Goal: Information Seeking & Learning: Learn about a topic

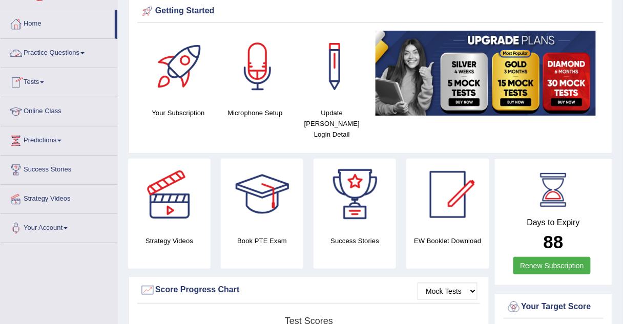
click at [55, 53] on link "Practice Questions" at bounding box center [59, 52] width 117 height 26
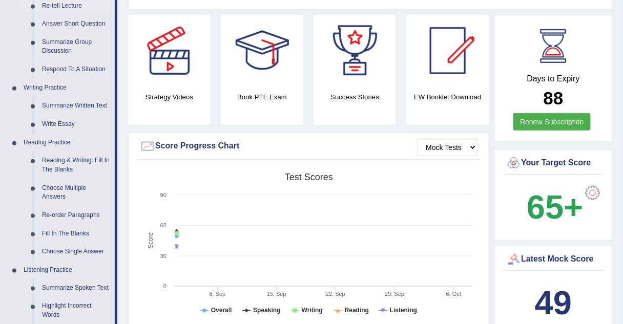
scroll to position [185, 0]
click at [68, 184] on link "Choose Multiple Answers" at bounding box center [75, 192] width 77 height 27
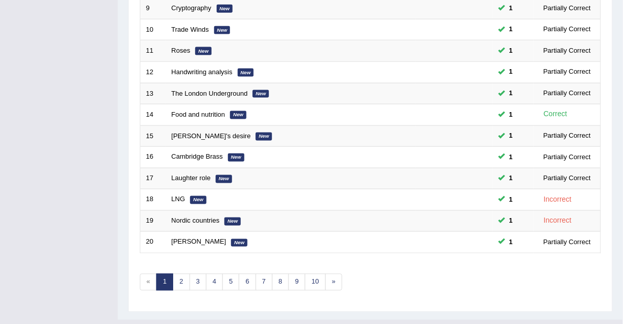
scroll to position [349, 0]
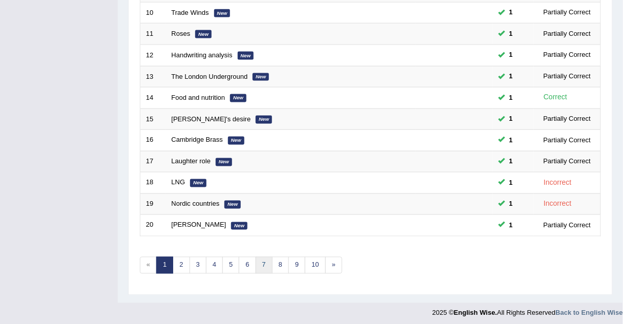
click at [255, 261] on link "7" at bounding box center [263, 265] width 17 height 17
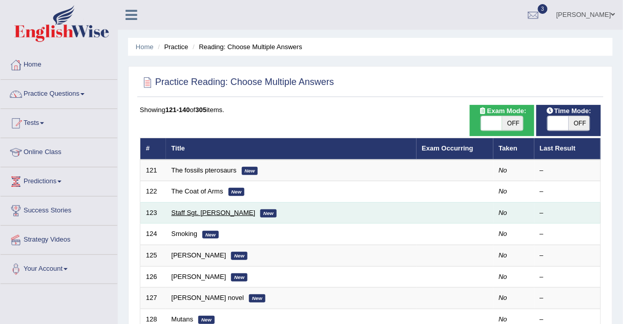
click at [179, 210] on link "Staff Sgt. Nicholas" at bounding box center [214, 213] width 84 height 8
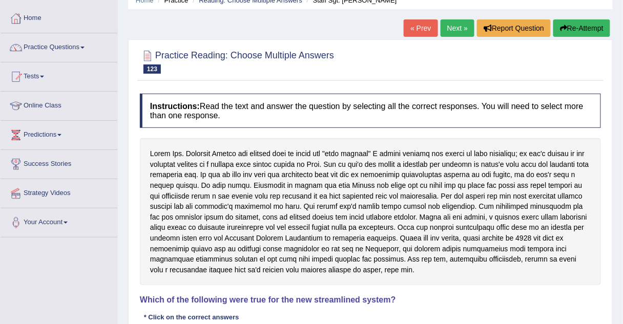
scroll to position [46, 0]
click at [443, 31] on link "Next »" at bounding box center [457, 28] width 34 height 17
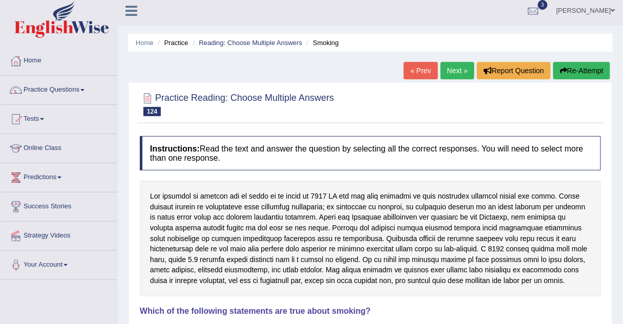
scroll to position [4, 0]
click at [66, 90] on link "Practice Questions" at bounding box center [59, 89] width 117 height 26
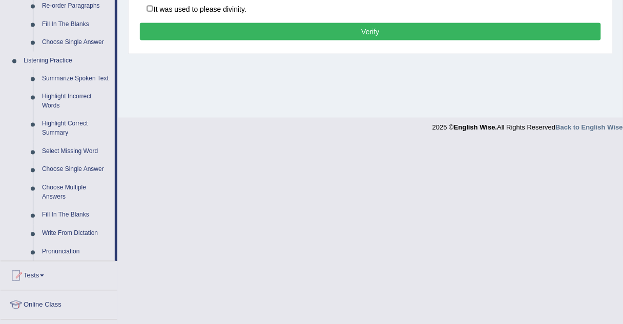
scroll to position [396, 0]
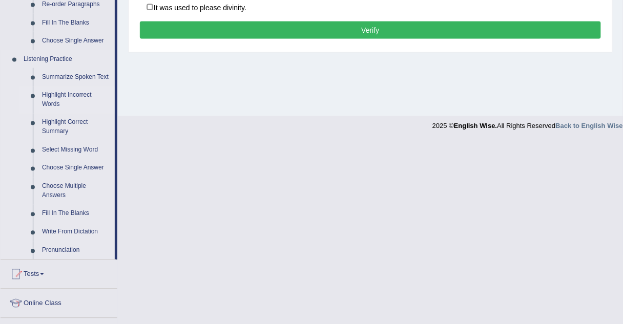
click at [74, 94] on link "Highlight Incorrect Words" at bounding box center [75, 100] width 77 height 27
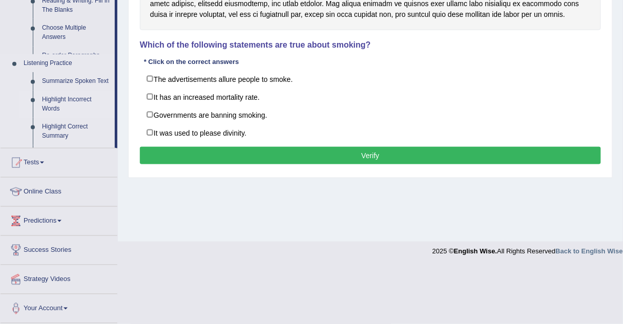
scroll to position [214, 0]
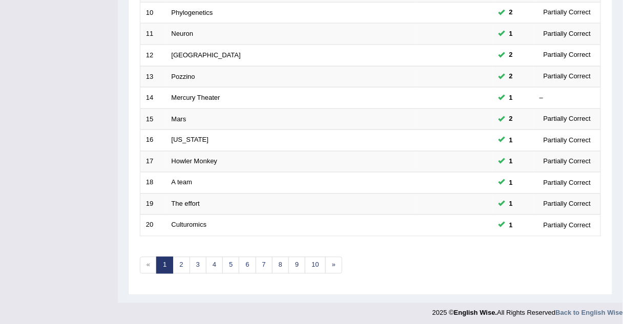
scroll to position [348, 0]
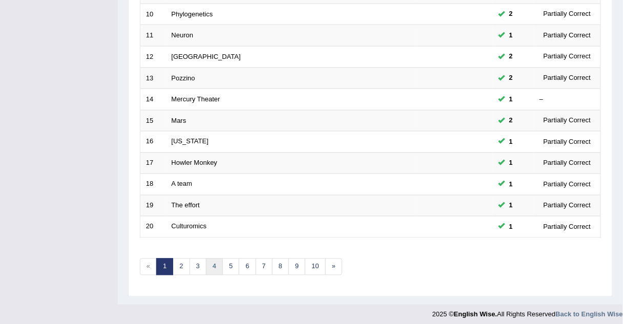
click at [211, 259] on link "4" at bounding box center [214, 267] width 17 height 17
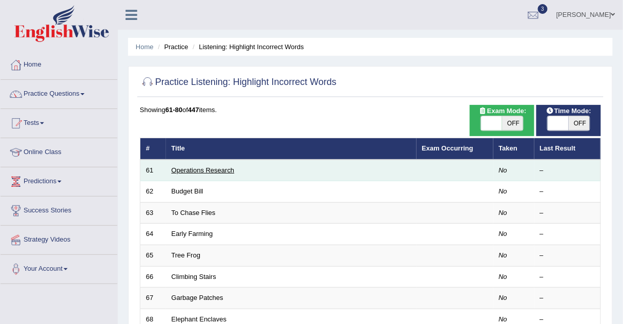
click at [187, 169] on link "Operations Research" at bounding box center [203, 170] width 63 height 8
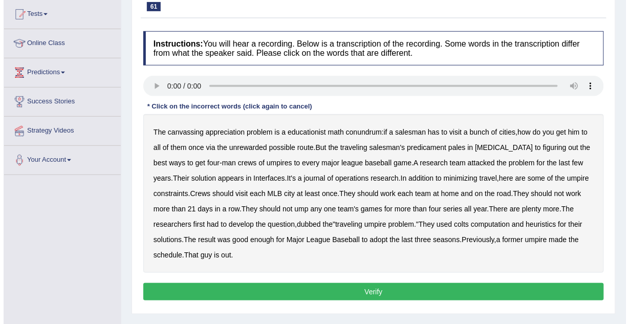
scroll to position [116, 0]
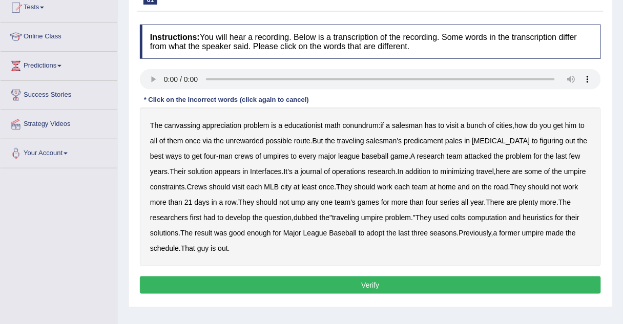
click at [181, 123] on b "canvassing" at bounding box center [182, 125] width 36 height 8
click at [249, 141] on b "unrewarded" at bounding box center [245, 141] width 38 height 8
click at [460, 219] on b "colts" at bounding box center [458, 218] width 15 height 8
click at [220, 279] on button "Verify" at bounding box center [370, 284] width 461 height 17
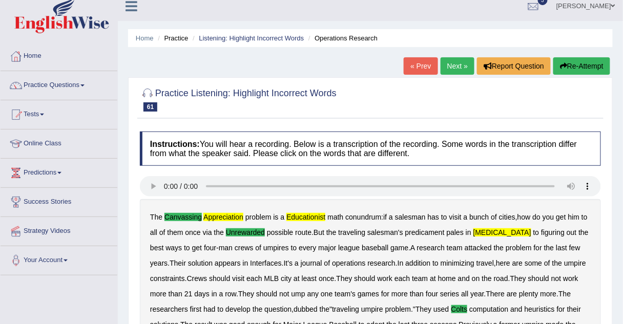
scroll to position [8, 0]
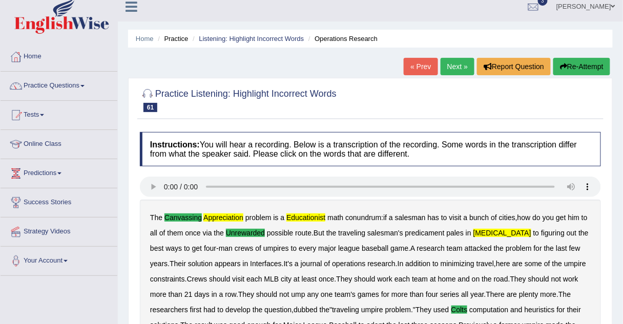
click at [457, 65] on link "Next »" at bounding box center [457, 66] width 34 height 17
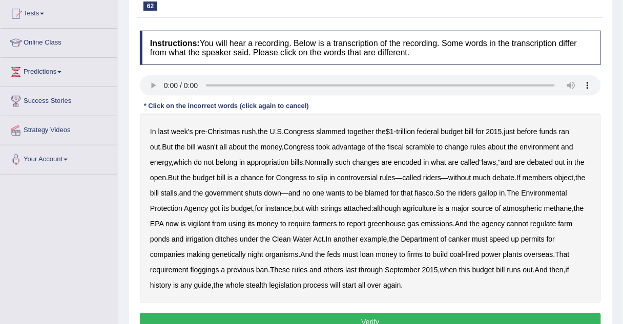
scroll to position [110, 0]
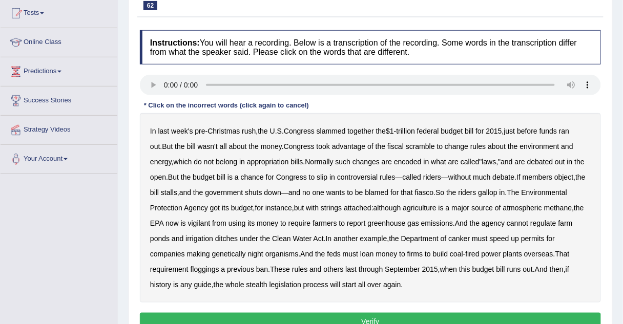
click at [210, 223] on b "vigilant" at bounding box center [199, 223] width 23 height 8
click at [455, 235] on b "canker" at bounding box center [460, 239] width 22 height 8
click at [203, 269] on b "floggings" at bounding box center [204, 269] width 29 height 8
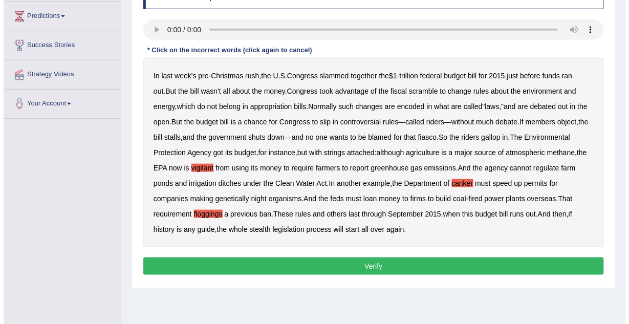
scroll to position [200, 0]
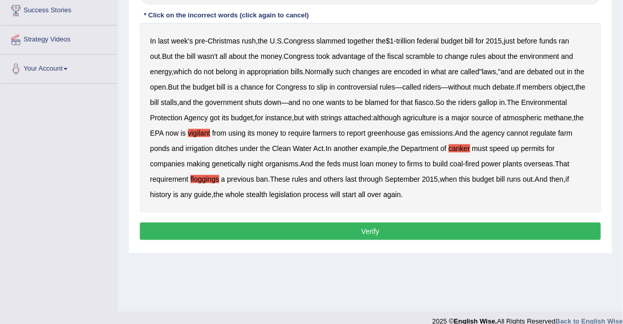
click at [348, 237] on button "Verify" at bounding box center [370, 231] width 461 height 17
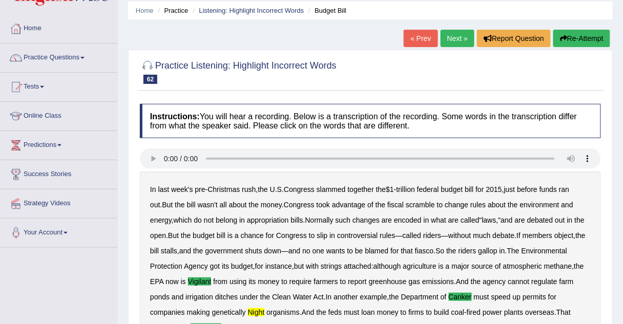
scroll to position [0, 0]
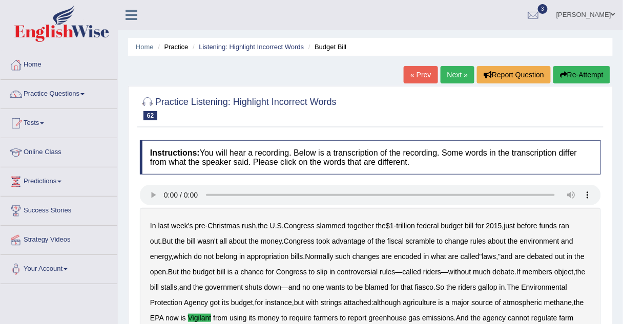
click at [465, 71] on link "Next »" at bounding box center [457, 74] width 34 height 17
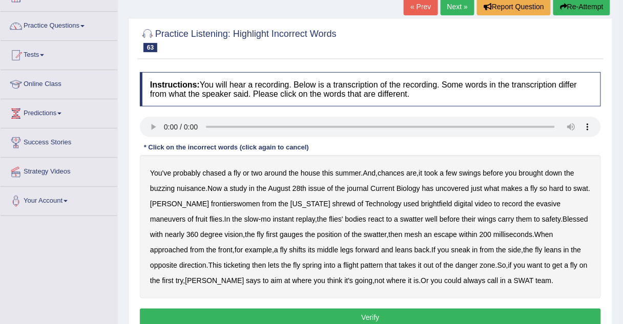
scroll to position [69, 0]
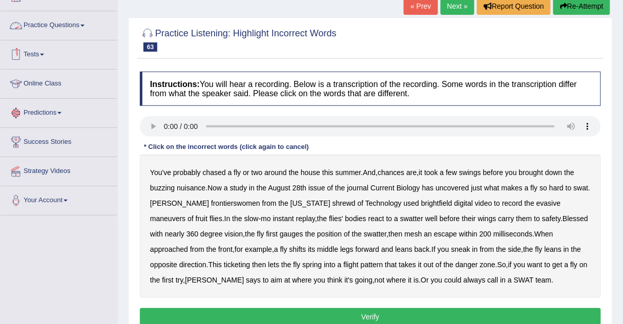
click at [29, 23] on link "Practice Questions" at bounding box center [59, 24] width 117 height 26
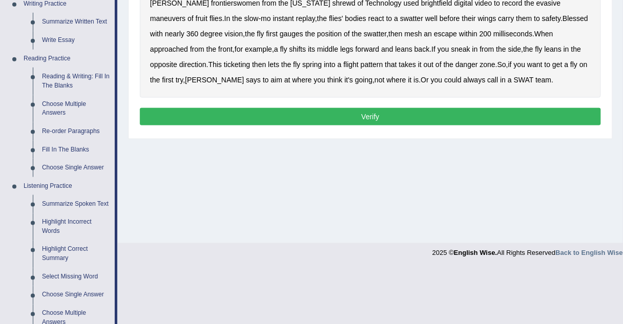
scroll to position [268, 0]
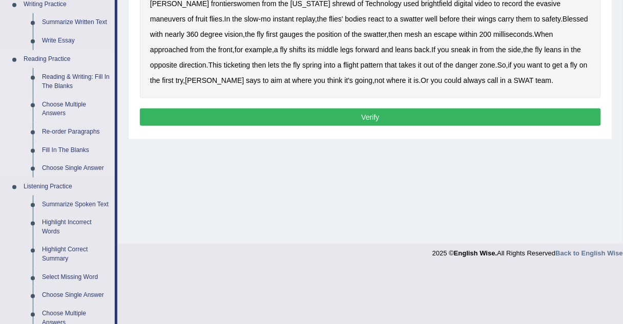
click at [51, 103] on link "Choose Multiple Answers" at bounding box center [75, 109] width 77 height 27
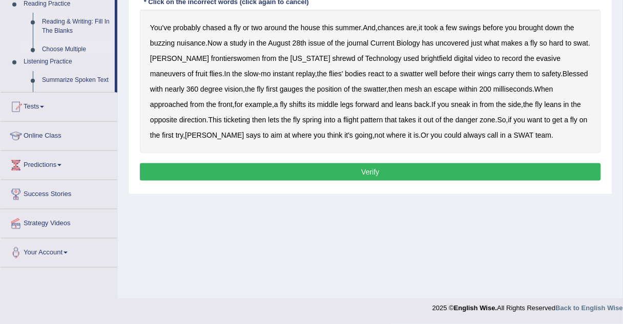
scroll to position [214, 0]
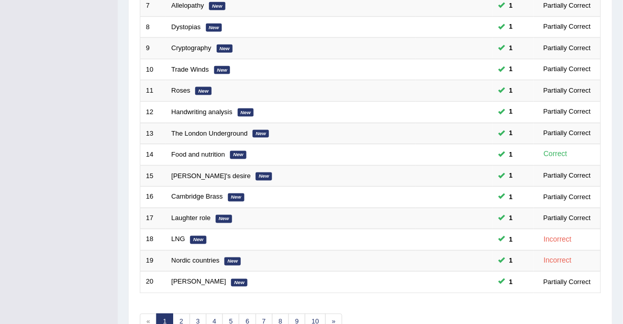
scroll to position [349, 0]
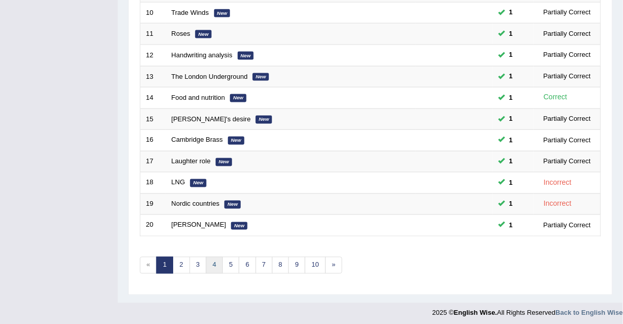
click at [210, 260] on link "4" at bounding box center [214, 265] width 17 height 17
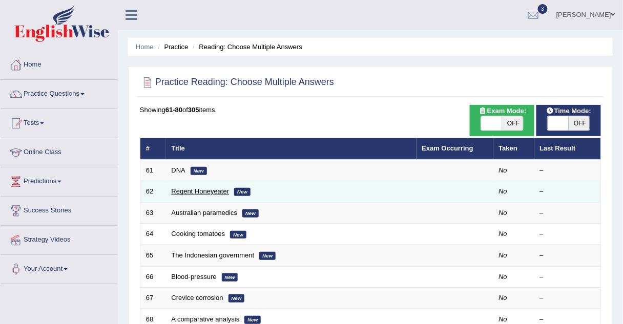
click at [183, 193] on link "Regent Honeyeater" at bounding box center [201, 191] width 58 height 8
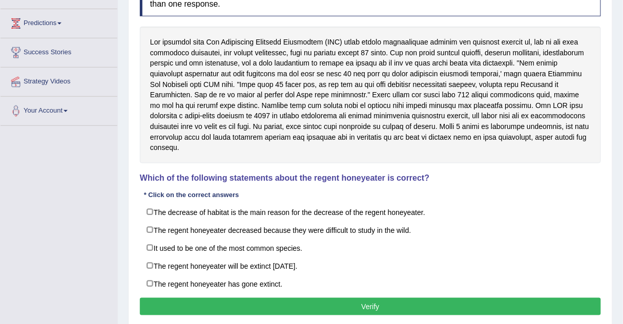
scroll to position [162, 0]
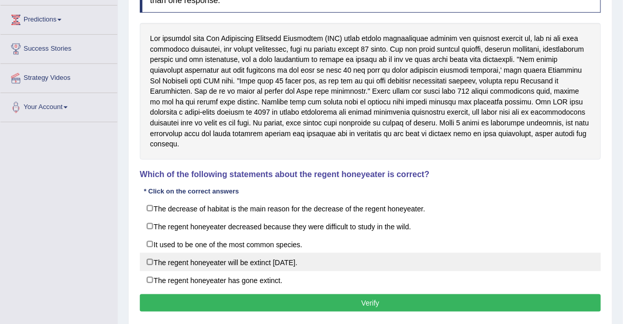
click at [146, 253] on label "The regent honeyeater will be extinct [DATE]." at bounding box center [370, 262] width 461 height 18
checkbox input "true"
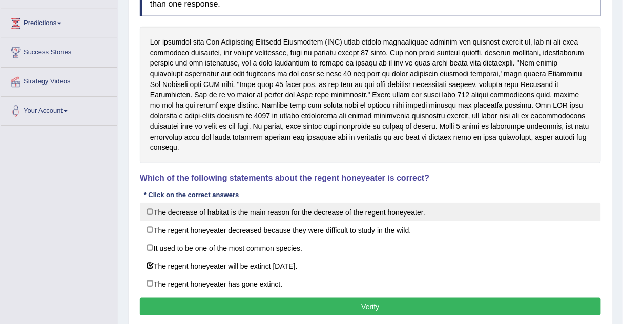
scroll to position [157, 0]
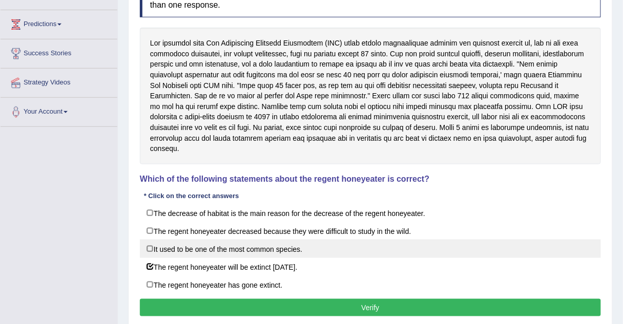
click at [181, 240] on label "It used to be one of the most common species." at bounding box center [370, 249] width 461 height 18
checkbox input "true"
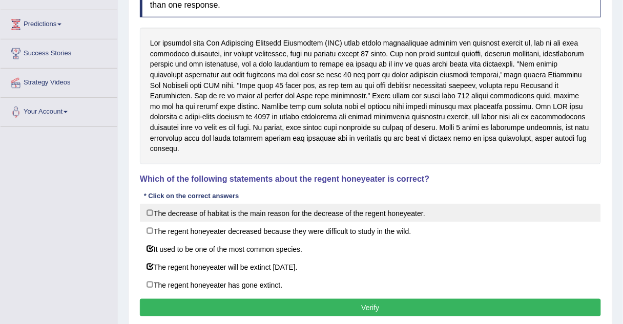
click at [196, 204] on label "The decrease of habitat is the main reason for the decrease of the regent honey…" at bounding box center [370, 213] width 461 height 18
checkbox input "true"
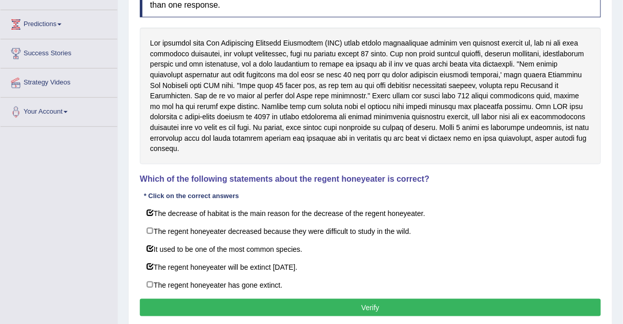
click at [201, 299] on button "Verify" at bounding box center [370, 307] width 461 height 17
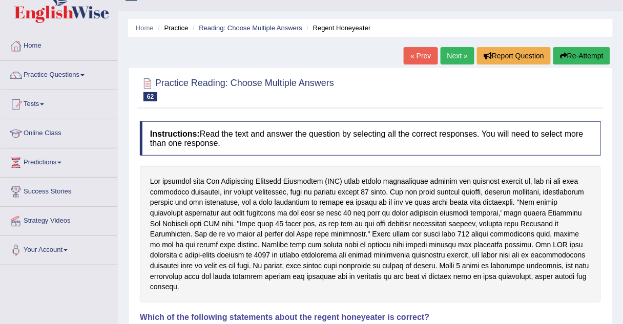
scroll to position [0, 0]
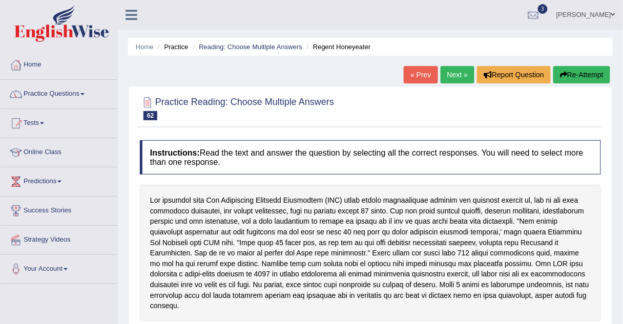
click at [449, 73] on link "Next »" at bounding box center [457, 74] width 34 height 17
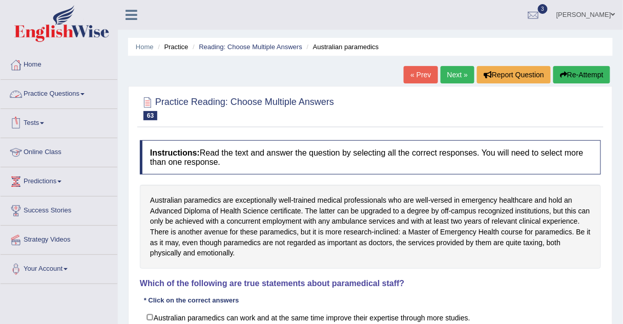
click at [50, 95] on link "Practice Questions" at bounding box center [59, 93] width 117 height 26
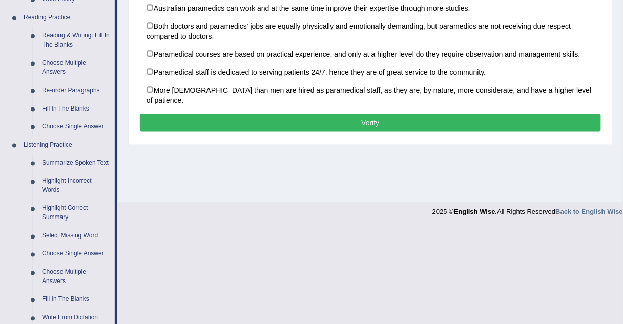
scroll to position [312, 0]
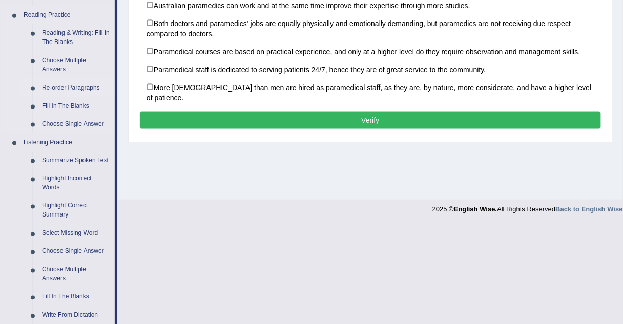
click at [55, 87] on link "Re-order Paragraphs" at bounding box center [75, 88] width 77 height 18
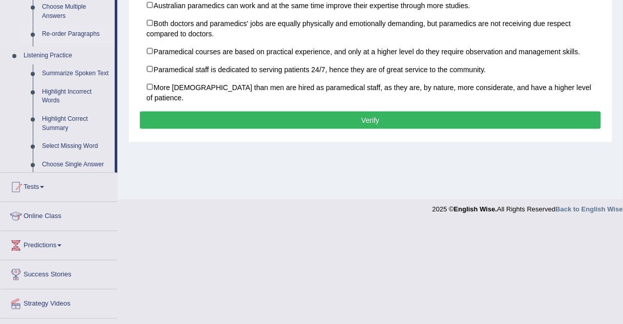
scroll to position [214, 0]
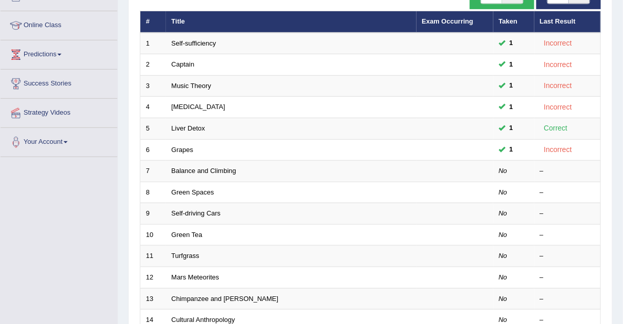
scroll to position [127, 0]
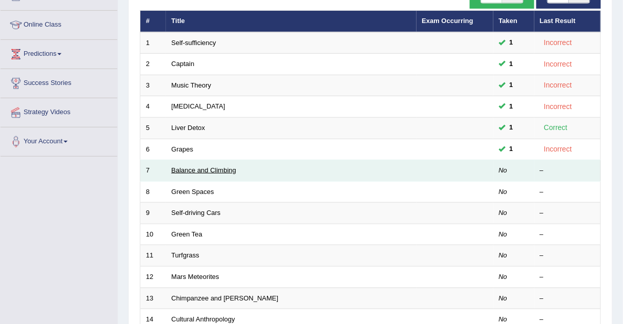
click at [182, 168] on link "Balance and Climbing" at bounding box center [204, 170] width 65 height 8
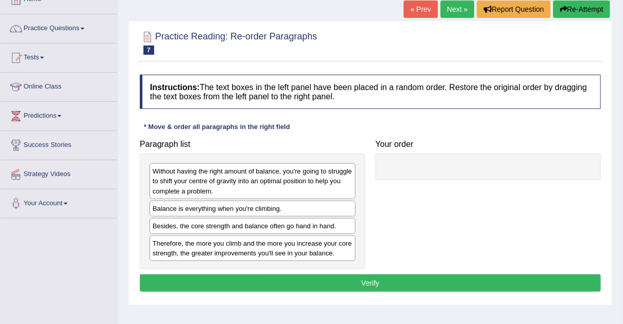
scroll to position [67, 0]
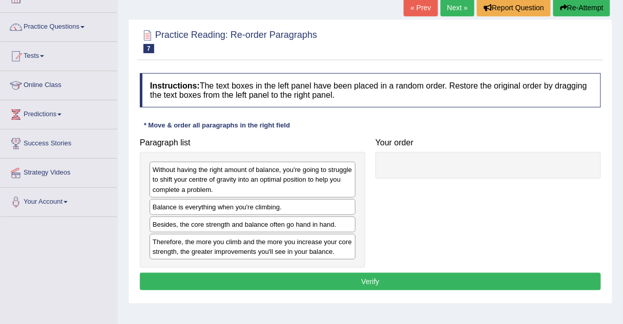
click at [216, 206] on div "Balance is everything when you're climbing." at bounding box center [253, 207] width 206 height 16
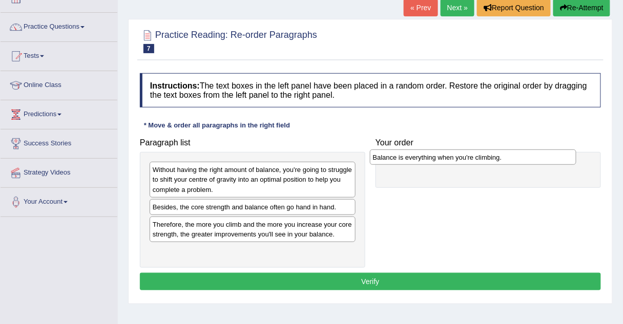
drag, startPoint x: 216, startPoint y: 206, endPoint x: 436, endPoint y: 158, distance: 225.4
click at [436, 158] on div "Balance is everything when you're climbing." at bounding box center [473, 157] width 206 height 15
click at [200, 177] on div "Without having the right amount of balance, you're going to struggle to shift y…" at bounding box center [253, 179] width 206 height 35
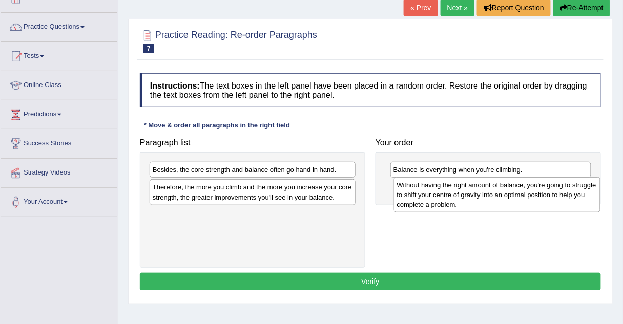
drag, startPoint x: 200, startPoint y: 177, endPoint x: 444, endPoint y: 193, distance: 244.7
click at [444, 193] on div "Without having the right amount of balance, you're going to struggle to shift y…" at bounding box center [497, 194] width 206 height 35
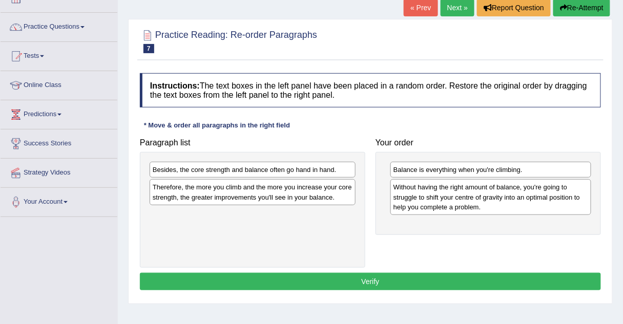
click at [278, 169] on div "Besides, the core strength and balance often go hand in hand." at bounding box center [253, 170] width 206 height 16
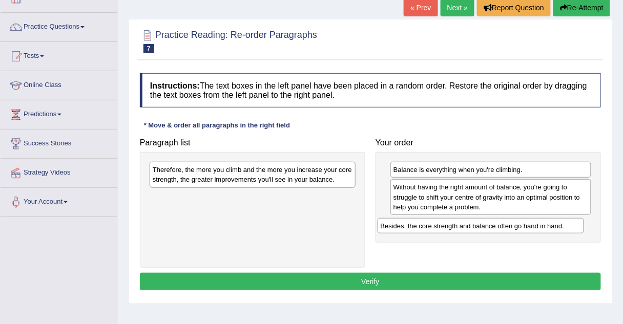
drag, startPoint x: 278, startPoint y: 169, endPoint x: 507, endPoint y: 224, distance: 235.5
click at [507, 224] on div "Besides, the core strength and balance often go hand in hand." at bounding box center [480, 225] width 206 height 15
click at [311, 174] on div "Therefore, the more you climb and the more you increase your core strength, the…" at bounding box center [253, 175] width 206 height 26
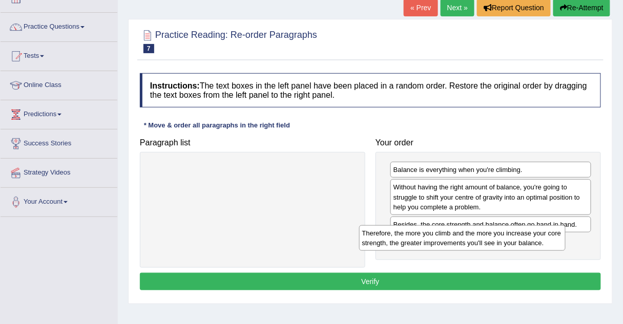
drag, startPoint x: 311, startPoint y: 174, endPoint x: 521, endPoint y: 236, distance: 218.5
click at [521, 236] on div "Therefore, the more you climb and the more you increase your core strength, the…" at bounding box center [462, 238] width 206 height 26
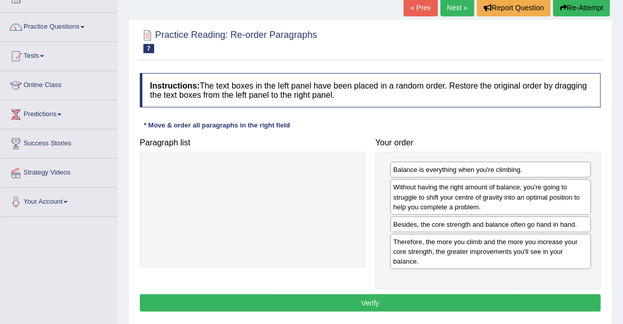
click at [358, 296] on button "Verify" at bounding box center [370, 302] width 461 height 17
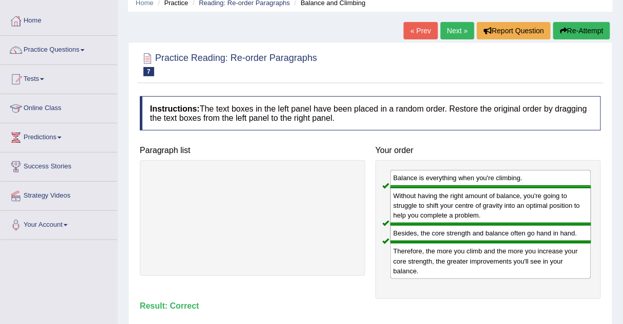
scroll to position [42, 0]
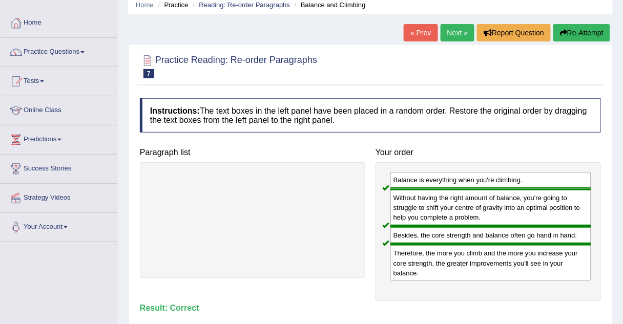
click at [452, 25] on link "Next »" at bounding box center [457, 32] width 34 height 17
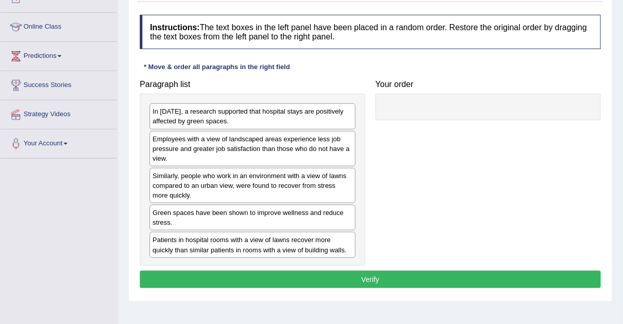
scroll to position [124, 0]
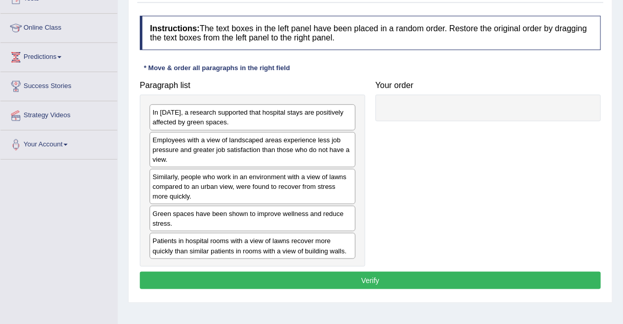
click at [222, 122] on div "In [DATE], a research supported that hospital stays are positively affected by …" at bounding box center [253, 117] width 206 height 26
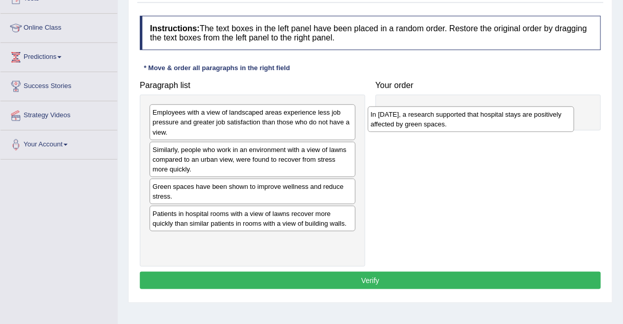
drag, startPoint x: 222, startPoint y: 122, endPoint x: 440, endPoint y: 124, distance: 218.6
click at [440, 124] on div "In 2002, a research supported that hospital stays are positively affected by gr…" at bounding box center [471, 119] width 206 height 26
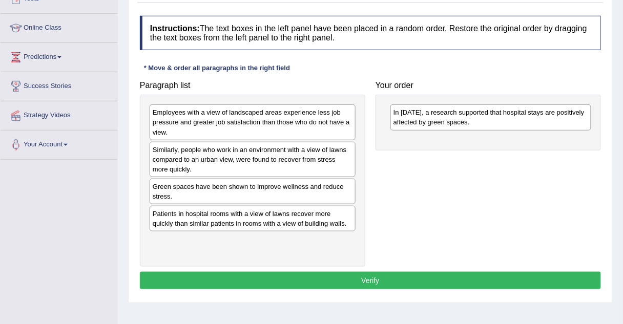
click at [203, 121] on div "Employees with a view of landscaped areas experience less job pressure and grea…" at bounding box center [253, 121] width 206 height 35
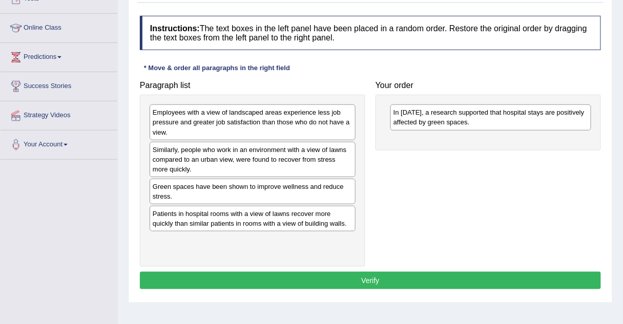
click at [203, 121] on div "Employees with a view of landscaped areas experience less job pressure and grea…" at bounding box center [253, 121] width 206 height 35
click at [287, 122] on div "Employees with a view of landscaped areas experience less job pressure and grea…" at bounding box center [253, 121] width 206 height 35
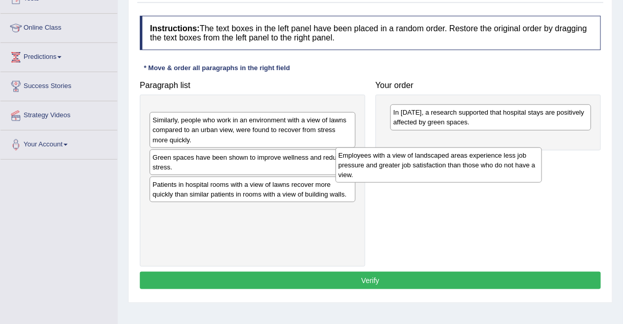
drag, startPoint x: 287, startPoint y: 122, endPoint x: 509, endPoint y: 158, distance: 224.6
click at [509, 158] on div "Employees with a view of landscaped areas experience less job pressure and grea…" at bounding box center [438, 164] width 206 height 35
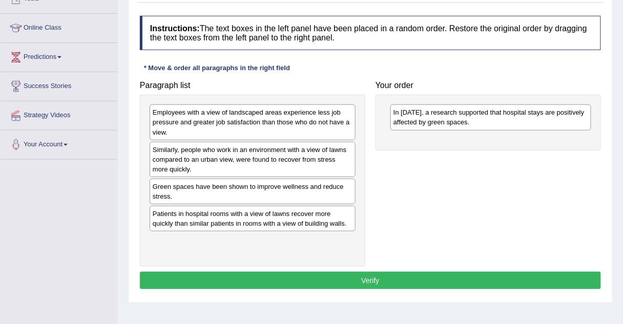
click at [261, 118] on div "Employees with a view of landscaped areas experience less job pressure and grea…" at bounding box center [253, 121] width 206 height 35
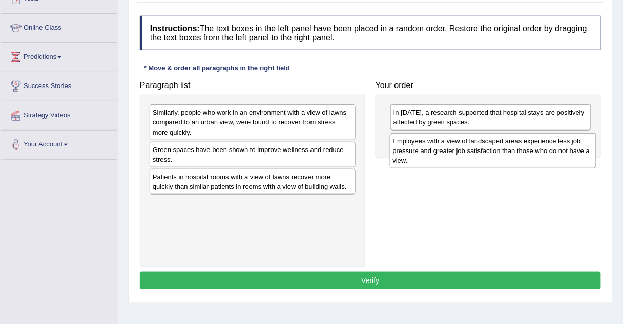
drag, startPoint x: 261, startPoint y: 118, endPoint x: 501, endPoint y: 146, distance: 241.8
click at [501, 146] on div "Employees with a view of landscaped areas experience less job pressure and grea…" at bounding box center [493, 150] width 206 height 35
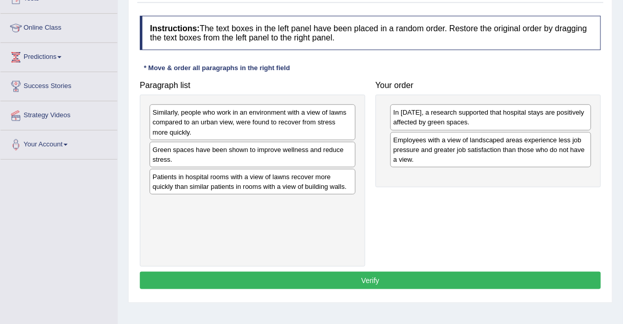
click at [237, 178] on div "Patients in hospital rooms with a view of lawns recover more quickly than simil…" at bounding box center [253, 182] width 206 height 26
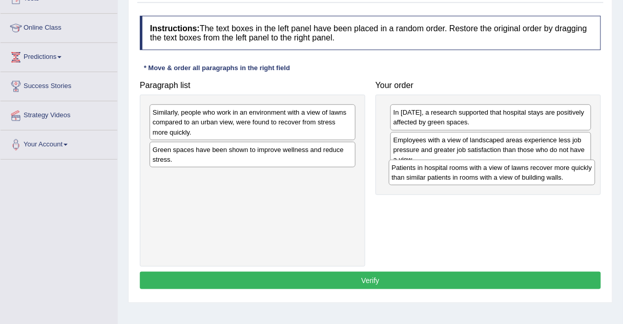
drag, startPoint x: 237, startPoint y: 178, endPoint x: 476, endPoint y: 169, distance: 239.3
click at [476, 169] on div "Patients in hospital rooms with a view of lawns recover more quickly than simil…" at bounding box center [492, 173] width 206 height 26
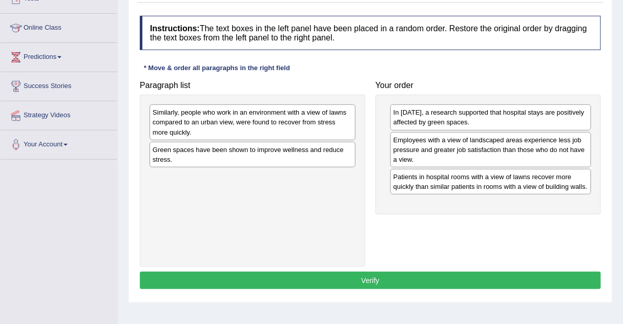
click at [278, 114] on div "Similarly, people who work in an environment with a view of lawns compared to a…" at bounding box center [253, 121] width 206 height 35
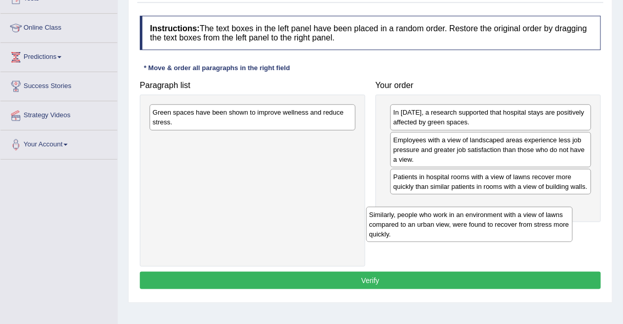
drag, startPoint x: 278, startPoint y: 114, endPoint x: 499, endPoint y: 214, distance: 242.2
click at [499, 214] on div "Similarly, people who work in an environment with a view of lawns compared to a…" at bounding box center [469, 224] width 206 height 35
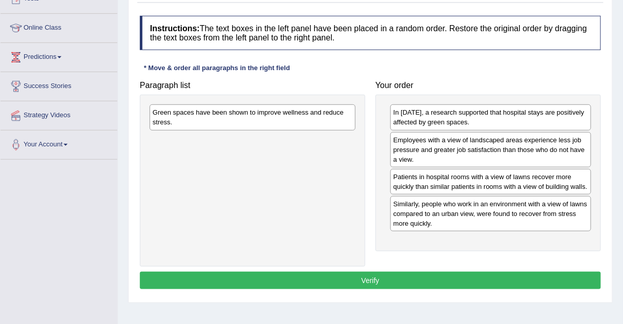
click at [272, 119] on div "Green spaces have been shown to improve wellness and reduce stress." at bounding box center [253, 117] width 206 height 26
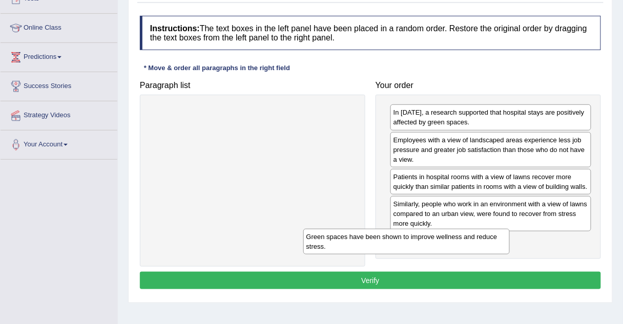
drag, startPoint x: 272, startPoint y: 119, endPoint x: 440, endPoint y: 268, distance: 224.8
click at [440, 254] on div "Green spaces have been shown to improve wellness and reduce stress." at bounding box center [406, 242] width 206 height 26
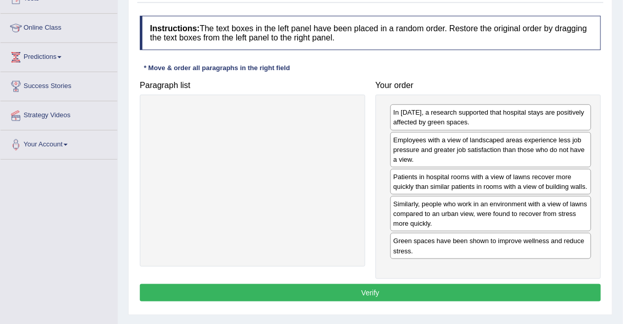
click at [402, 295] on button "Verify" at bounding box center [370, 292] width 461 height 17
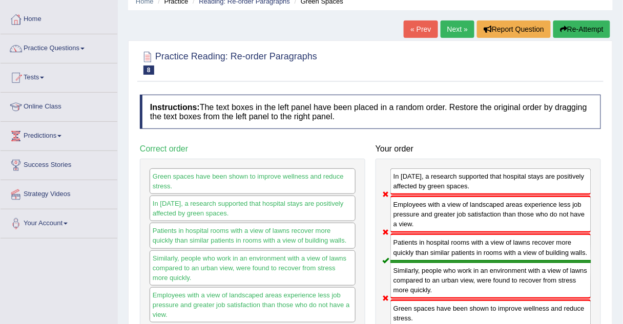
scroll to position [29, 0]
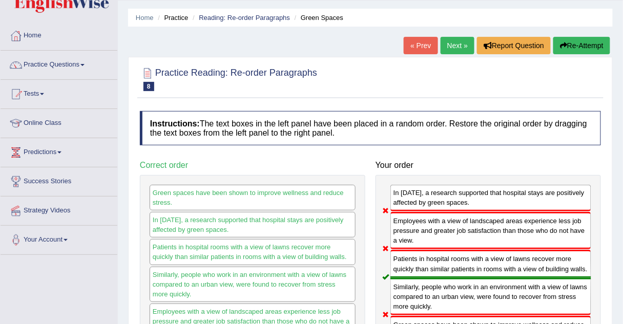
click at [458, 48] on link "Next »" at bounding box center [457, 45] width 34 height 17
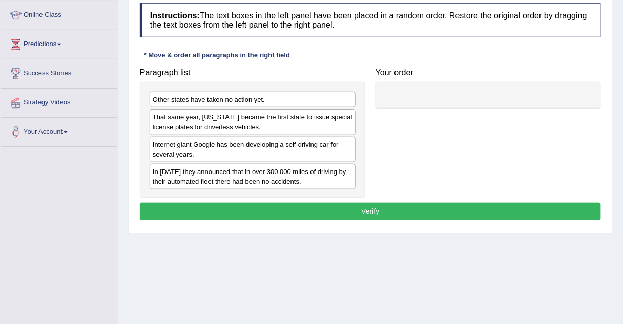
scroll to position [138, 0]
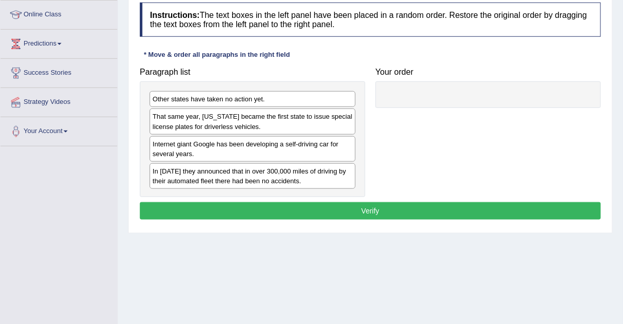
click at [207, 151] on div "Internet giant Google has been developing a self-driving car for several years." at bounding box center [253, 149] width 206 height 26
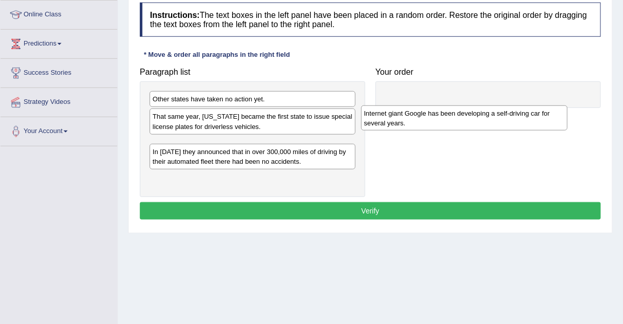
drag, startPoint x: 207, startPoint y: 151, endPoint x: 443, endPoint y: 100, distance: 240.8
click at [443, 105] on div "Internet giant Google has been developing a self-driving car for several years." at bounding box center [464, 118] width 206 height 26
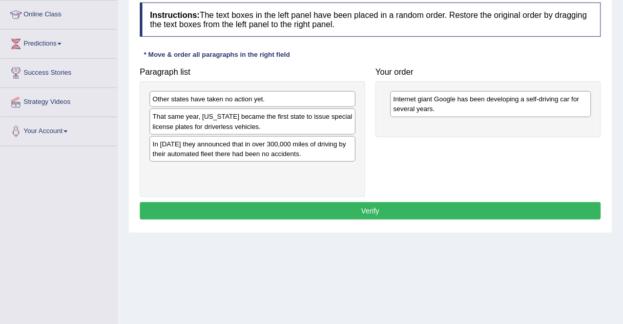
click at [254, 155] on div "In [DATE] they announced that in over 300,000 miles of driving by their automat…" at bounding box center [253, 149] width 206 height 26
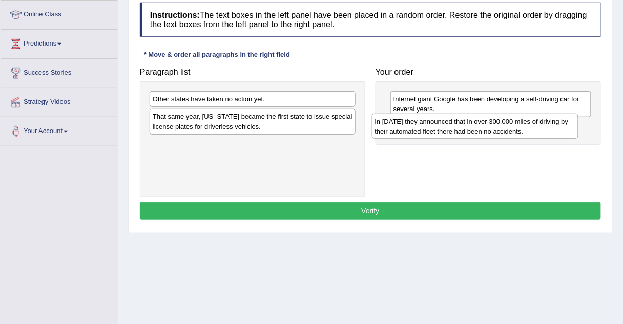
drag, startPoint x: 254, startPoint y: 155, endPoint x: 477, endPoint y: 133, distance: 223.3
click at [477, 133] on div "In [DATE] they announced that in over 300,000 miles of driving by their automat…" at bounding box center [475, 127] width 206 height 26
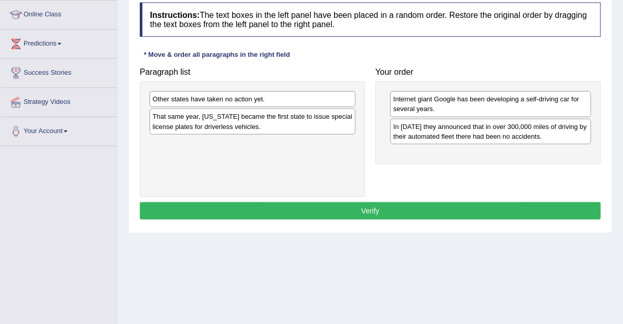
click at [331, 100] on div "Other states have taken no action yet." at bounding box center [253, 99] width 206 height 16
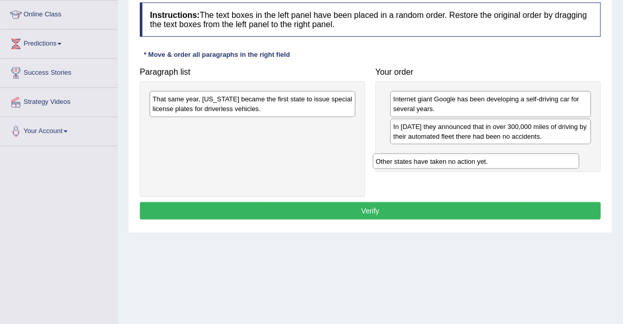
drag, startPoint x: 331, startPoint y: 100, endPoint x: 559, endPoint y: 154, distance: 234.1
click at [559, 154] on div "Other states have taken no action yet." at bounding box center [476, 161] width 206 height 15
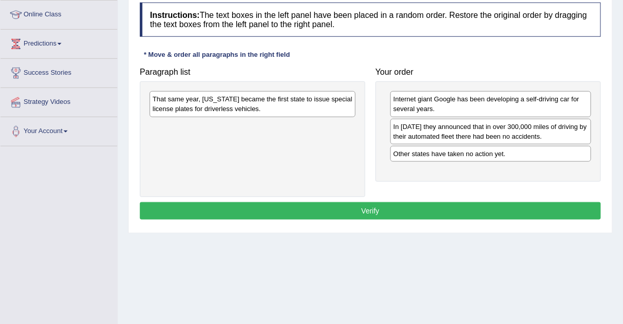
click at [316, 97] on div "That same year, Nevada became the first state to issue special license plates f…" at bounding box center [253, 104] width 206 height 26
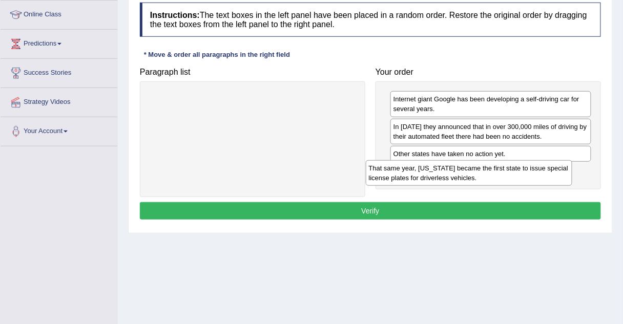
drag, startPoint x: 316, startPoint y: 97, endPoint x: 549, endPoint y: 168, distance: 243.1
click at [549, 168] on div "That same year, Nevada became the first state to issue special license plates f…" at bounding box center [469, 173] width 206 height 26
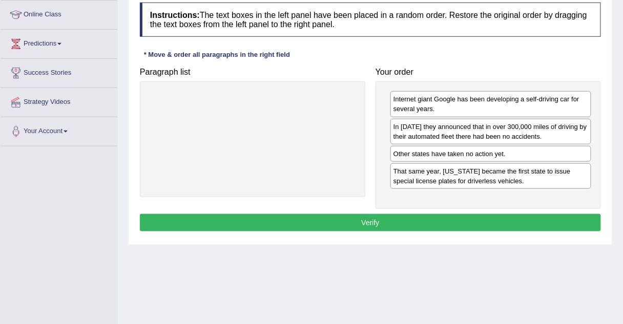
click at [423, 223] on button "Verify" at bounding box center [370, 222] width 461 height 17
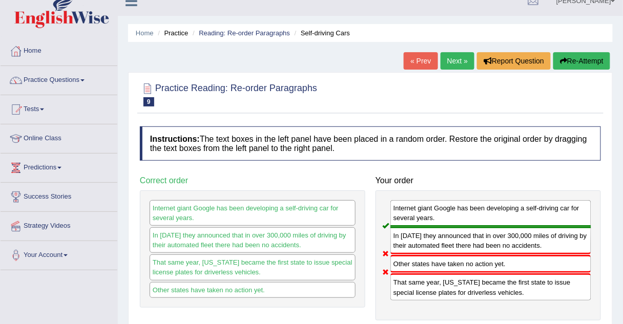
scroll to position [0, 0]
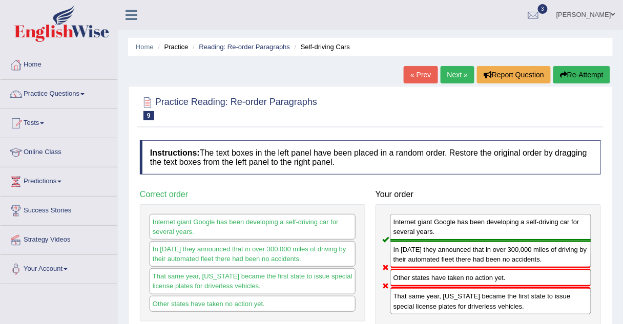
click at [449, 73] on link "Next »" at bounding box center [457, 74] width 34 height 17
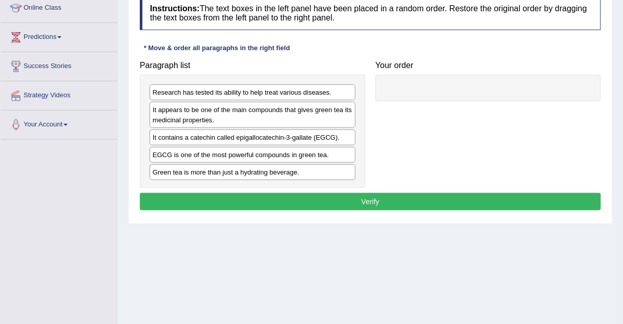
scroll to position [145, 0]
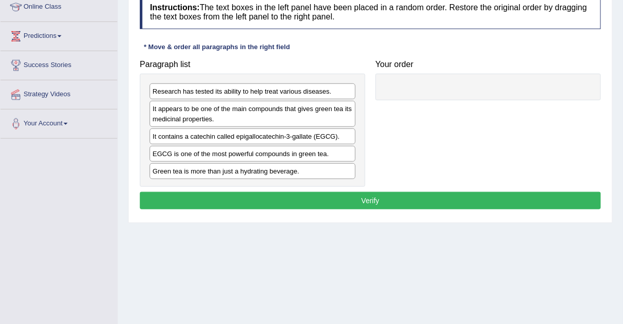
click at [198, 173] on div "Green tea is more than just a hydrating beverage." at bounding box center [253, 171] width 206 height 16
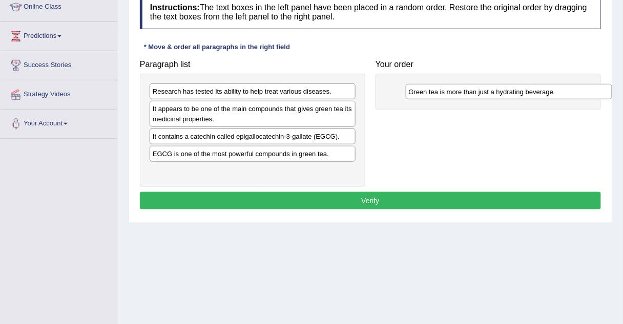
drag, startPoint x: 198, startPoint y: 173, endPoint x: 455, endPoint y: 93, distance: 268.5
click at [455, 93] on div "Green tea is more than just a hydrating beverage." at bounding box center [509, 91] width 206 height 15
click at [275, 139] on div "It contains a catechin called epigallocatechin-3-gallate (EGCG)." at bounding box center [253, 137] width 206 height 16
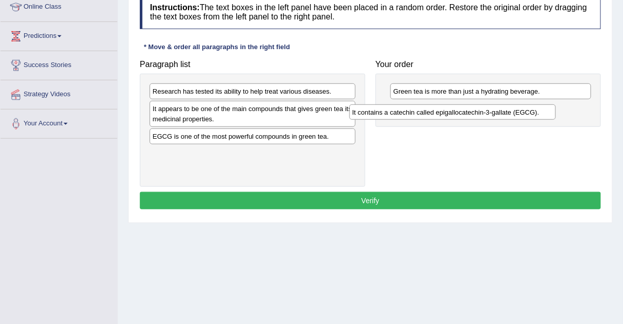
drag, startPoint x: 275, startPoint y: 139, endPoint x: 476, endPoint y: 116, distance: 202.0
click at [476, 116] on div "It contains a catechin called epigallocatechin-3-gallate (EGCG)." at bounding box center [452, 111] width 206 height 15
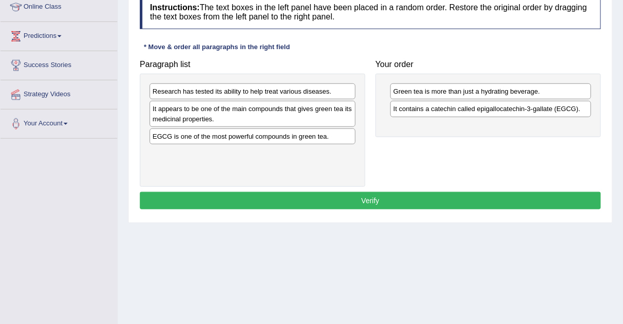
click at [305, 141] on div "EGCG is one of the most powerful compounds in green tea." at bounding box center [253, 137] width 206 height 16
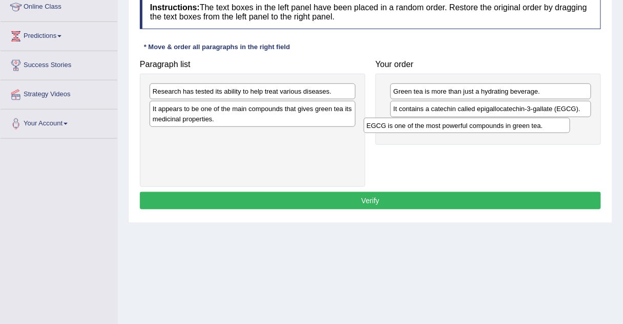
drag, startPoint x: 305, startPoint y: 141, endPoint x: 522, endPoint y: 124, distance: 217.8
click at [522, 124] on div "EGCG is one of the most powerful compounds in green tea." at bounding box center [467, 125] width 206 height 15
click at [289, 121] on div "It appears to be one of the main compounds that gives green tea its medicinal p…" at bounding box center [253, 114] width 206 height 26
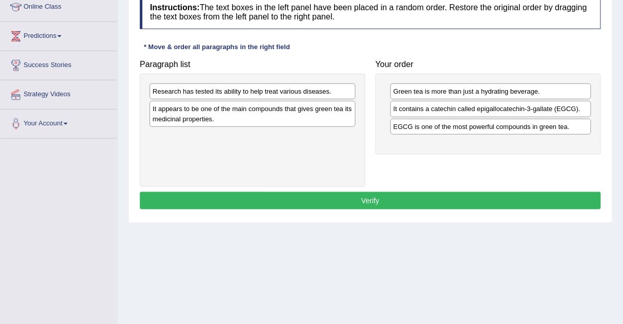
click at [289, 121] on div "It appears to be one of the main compounds that gives green tea its medicinal p…" at bounding box center [253, 114] width 206 height 26
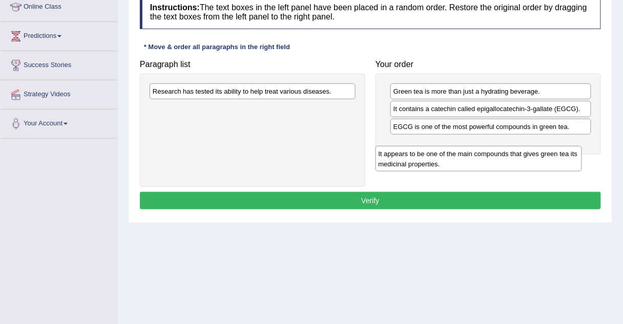
drag, startPoint x: 289, startPoint y: 121, endPoint x: 518, endPoint y: 154, distance: 231.2
click at [518, 154] on div "It appears to be one of the main compounds that gives green tea its medicinal p…" at bounding box center [478, 159] width 206 height 26
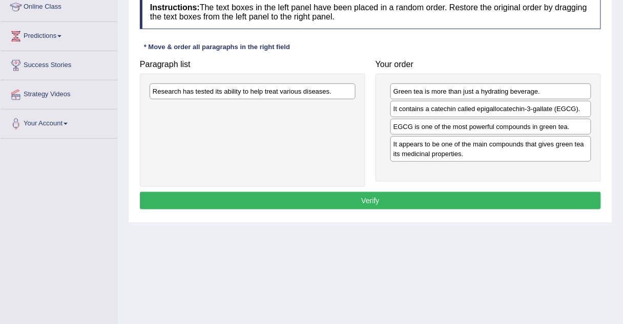
click at [332, 90] on div "Research has tested its ability to help treat various diseases." at bounding box center [253, 91] width 206 height 16
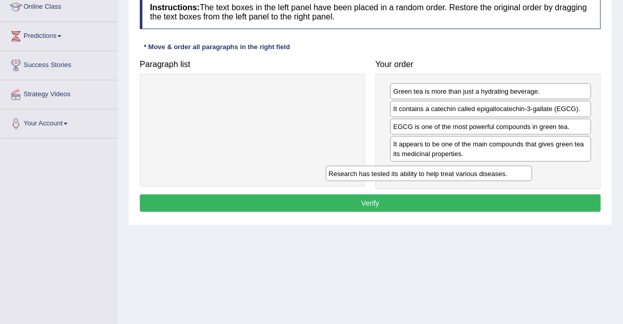
drag, startPoint x: 333, startPoint y: 90, endPoint x: 510, endPoint y: 171, distance: 194.5
click at [510, 171] on div "Research has tested its ability to help treat various diseases." at bounding box center [429, 173] width 206 height 15
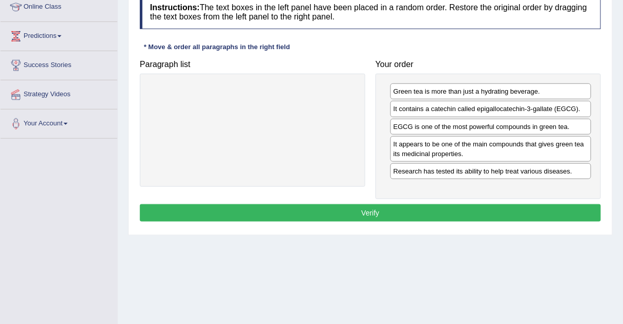
click at [386, 212] on button "Verify" at bounding box center [370, 212] width 461 height 17
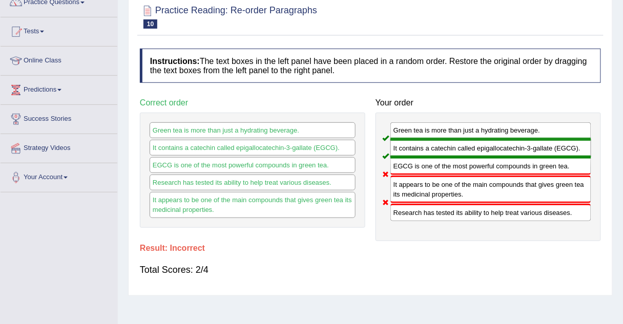
click at [386, 212] on div "Green tea is more than just a hydrating beverage. It contains a catechin called…" at bounding box center [487, 177] width 225 height 129
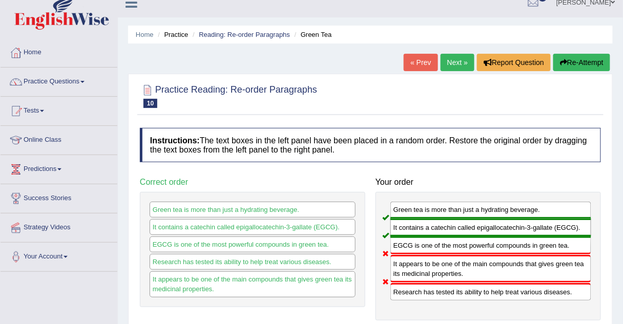
scroll to position [12, 0]
click at [449, 66] on link "Next »" at bounding box center [457, 62] width 34 height 17
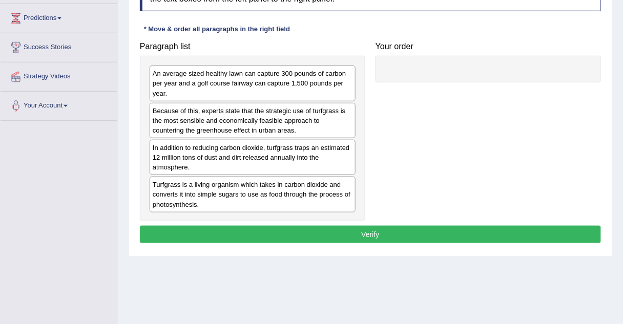
scroll to position [163, 0]
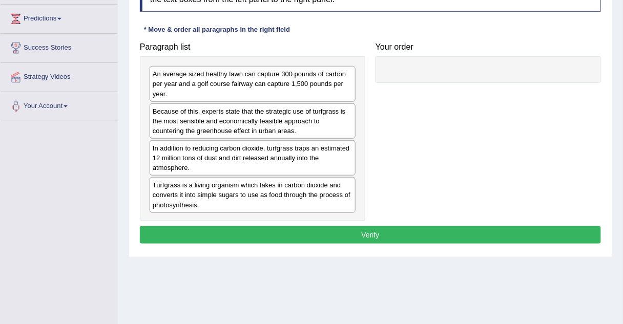
click at [186, 203] on div "Turfgrass is a living organism which takes in carbon dioxide and converts it in…" at bounding box center [253, 194] width 206 height 35
click at [240, 201] on div "Turfgrass is a living organism which takes in carbon dioxide and converts it in…" at bounding box center [253, 194] width 206 height 35
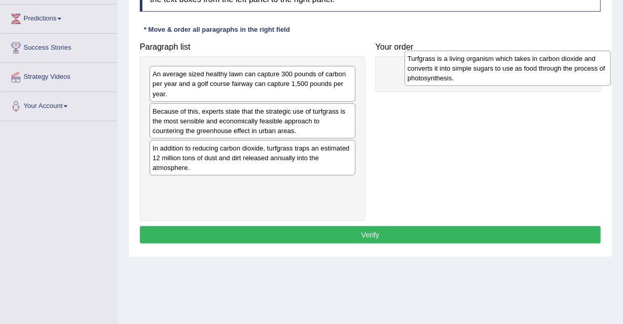
drag, startPoint x: 240, startPoint y: 201, endPoint x: 495, endPoint y: 74, distance: 285.1
click at [495, 74] on div "Turfgrass is a living organism which takes in carbon dioxide and converts it in…" at bounding box center [507, 68] width 206 height 35
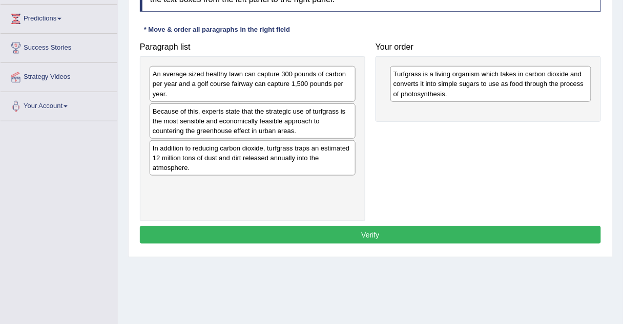
click at [310, 156] on div "In addition to reducing carbon dioxide, turfgrass traps an estimated 12 million…" at bounding box center [253, 157] width 206 height 35
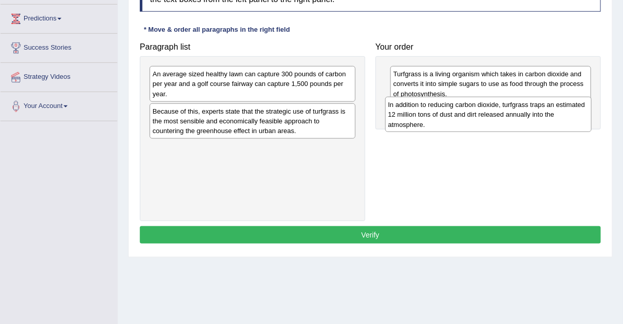
drag, startPoint x: 310, startPoint y: 156, endPoint x: 545, endPoint y: 113, distance: 238.9
click at [545, 113] on div "In addition to reducing carbon dioxide, turfgrass traps an estimated 12 million…" at bounding box center [488, 114] width 206 height 35
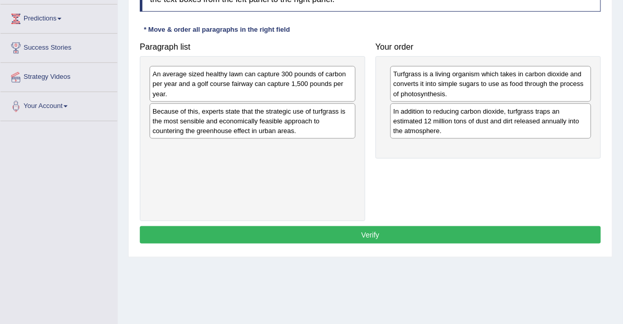
click at [279, 119] on div "Because of this, experts state that the strategic use of turfgrass is the most …" at bounding box center [253, 120] width 206 height 35
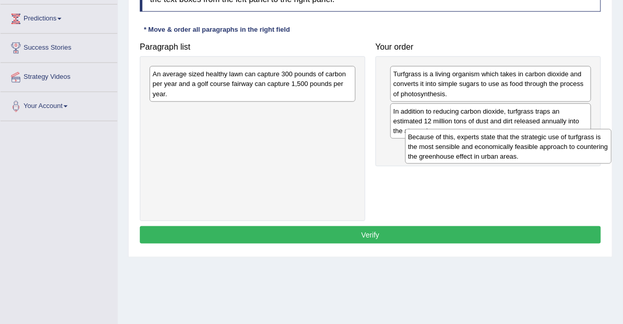
drag, startPoint x: 279, startPoint y: 119, endPoint x: 534, endPoint y: 144, distance: 256.8
click at [534, 144] on div "Because of this, experts state that the strategic use of turfgrass is the most …" at bounding box center [508, 146] width 206 height 35
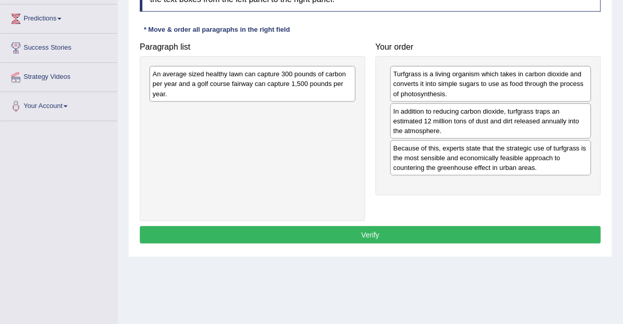
click at [272, 81] on div "An average sized healthy lawn can capture 300 pounds of carbon per year and a g…" at bounding box center [253, 83] width 206 height 35
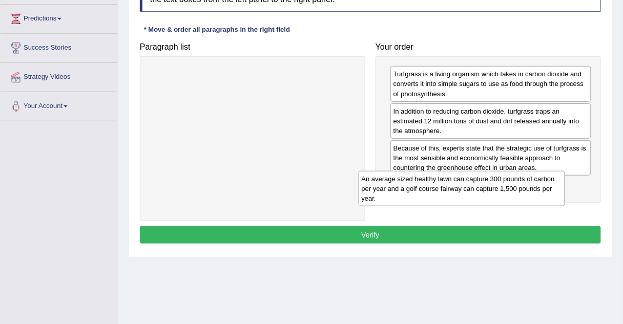
drag, startPoint x: 272, startPoint y: 81, endPoint x: 484, endPoint y: 185, distance: 235.4
click at [484, 185] on div "An average sized healthy lawn can capture 300 pounds of carbon per year and a g…" at bounding box center [461, 188] width 206 height 35
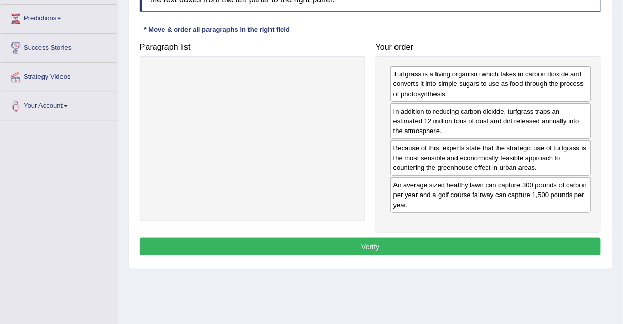
click at [402, 238] on button "Verify" at bounding box center [370, 246] width 461 height 17
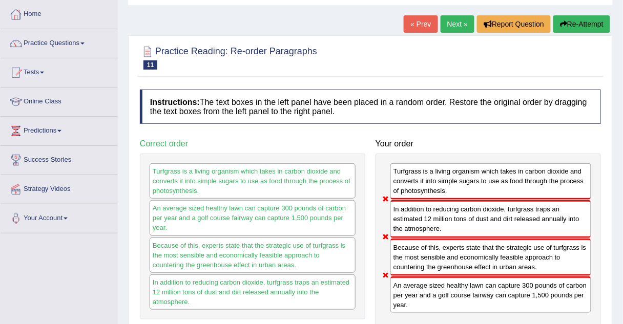
scroll to position [0, 0]
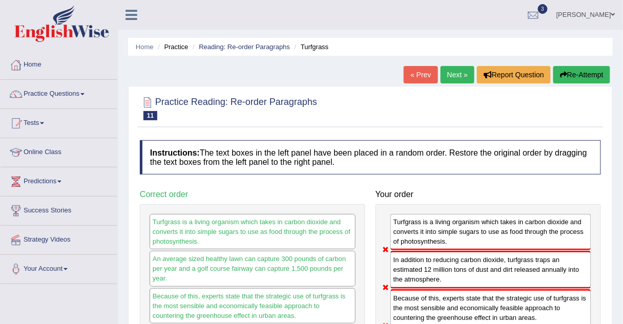
click at [455, 77] on link "Next »" at bounding box center [457, 74] width 34 height 17
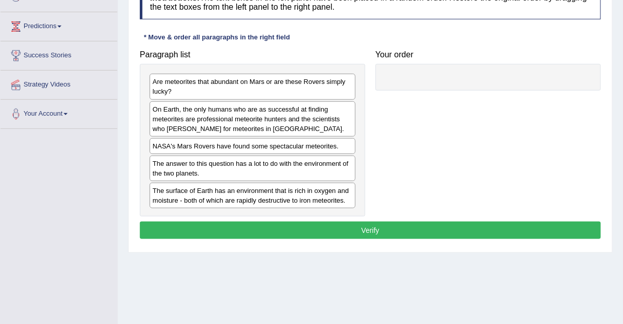
scroll to position [156, 0]
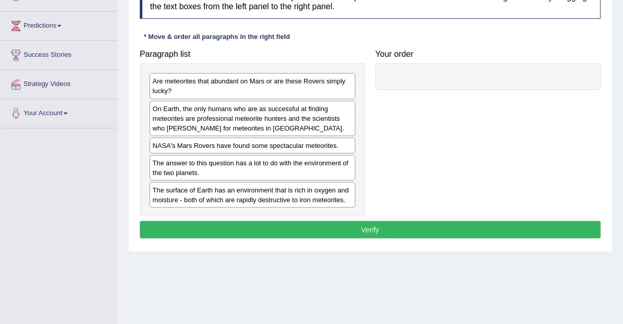
click at [213, 151] on div "NASA's Mars Rovers have found some spectacular meteorites." at bounding box center [253, 146] width 206 height 16
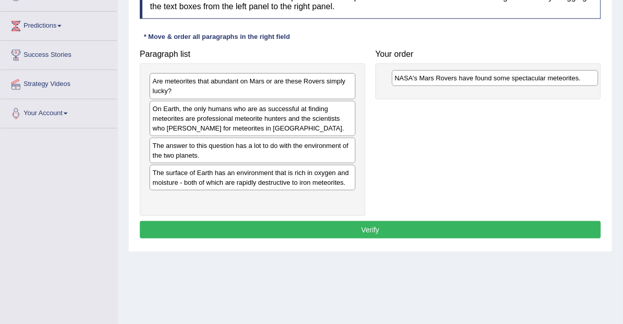
drag, startPoint x: 213, startPoint y: 151, endPoint x: 459, endPoint y: 83, distance: 255.4
click at [459, 83] on div "NASA's Mars Rovers have found some spectacular meteorites." at bounding box center [495, 77] width 206 height 15
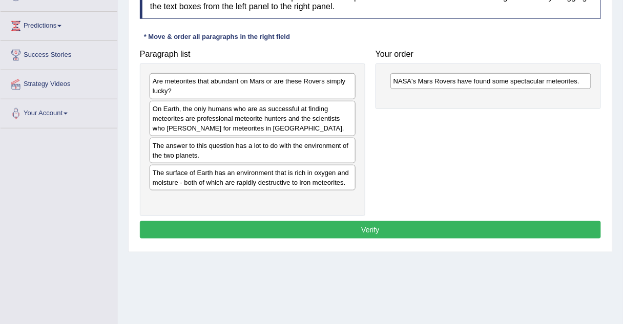
click at [228, 91] on div "Are meteorites that abundant on Mars or are these Rovers simply lucky?" at bounding box center [253, 86] width 206 height 26
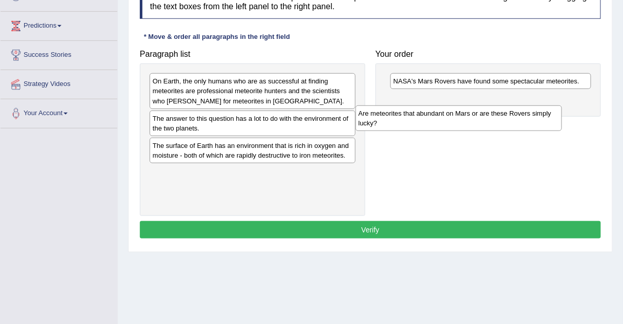
drag, startPoint x: 228, startPoint y: 91, endPoint x: 434, endPoint y: 113, distance: 207.6
click at [434, 113] on div "Are meteorites that abundant on Mars or are these Rovers simply lucky?" at bounding box center [458, 118] width 206 height 26
